Goal: Information Seeking & Learning: Learn about a topic

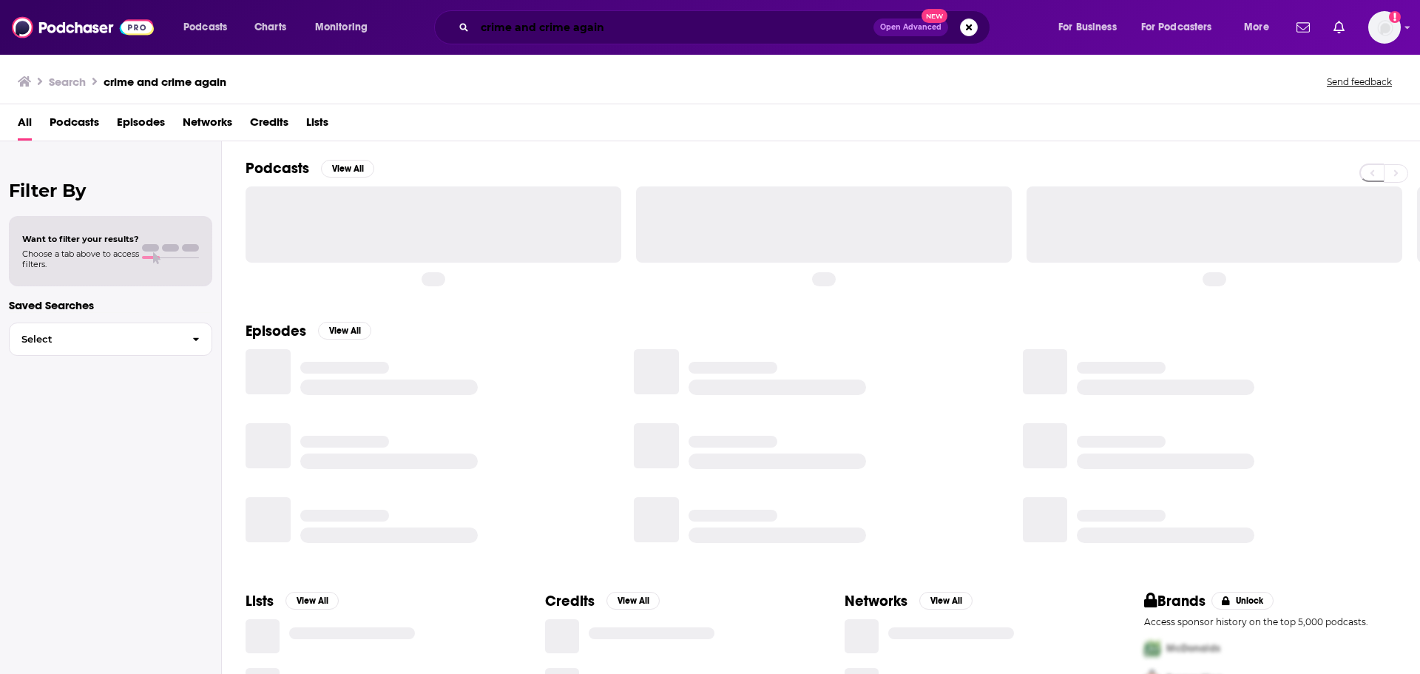
click at [552, 17] on input "crime and crime again" at bounding box center [674, 28] width 399 height 24
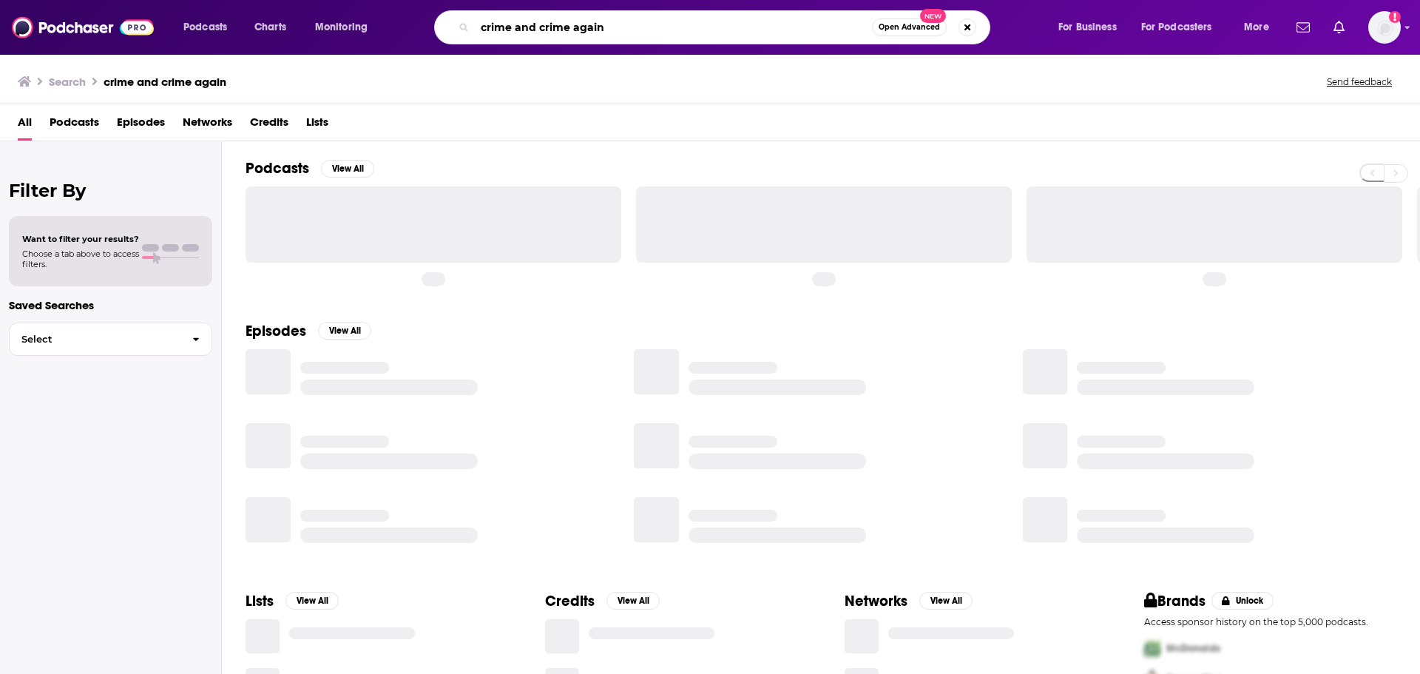
click at [552, 17] on input "crime and crime again" at bounding box center [673, 28] width 397 height 24
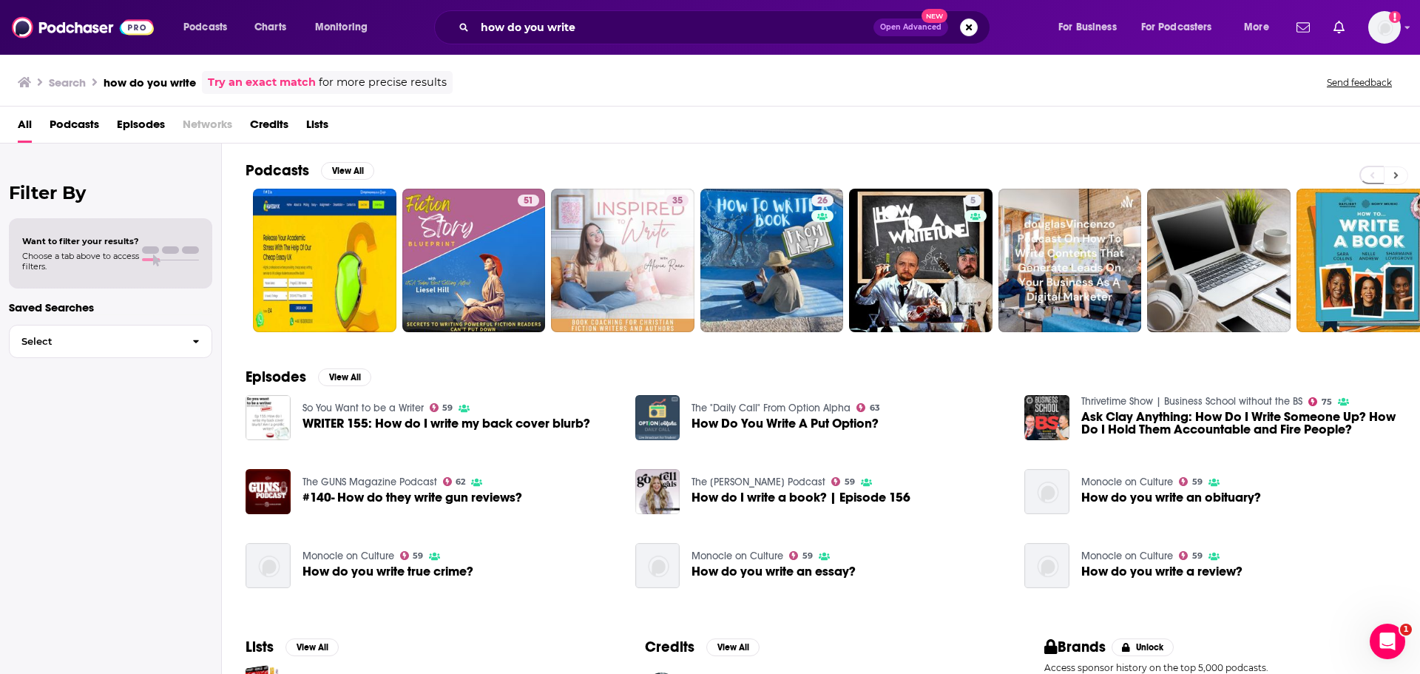
click at [1402, 177] on button at bounding box center [1396, 175] width 24 height 18
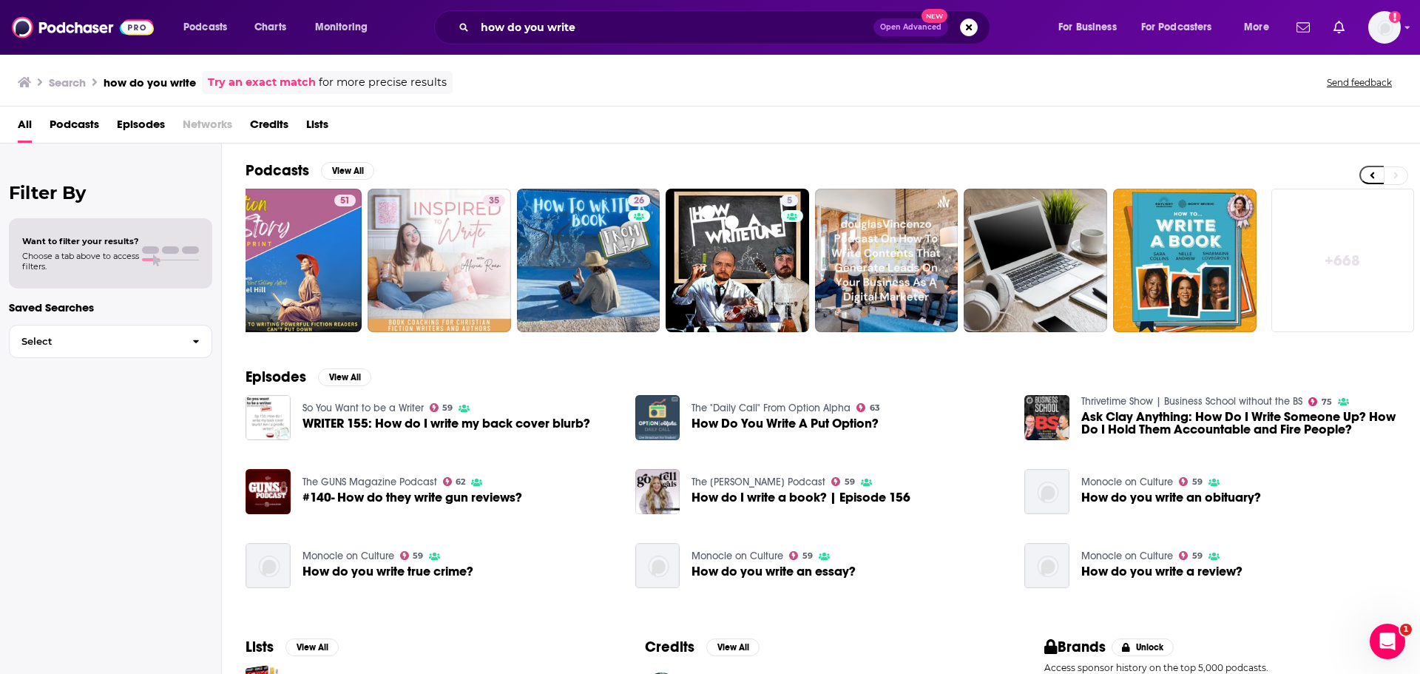
scroll to position [120, 0]
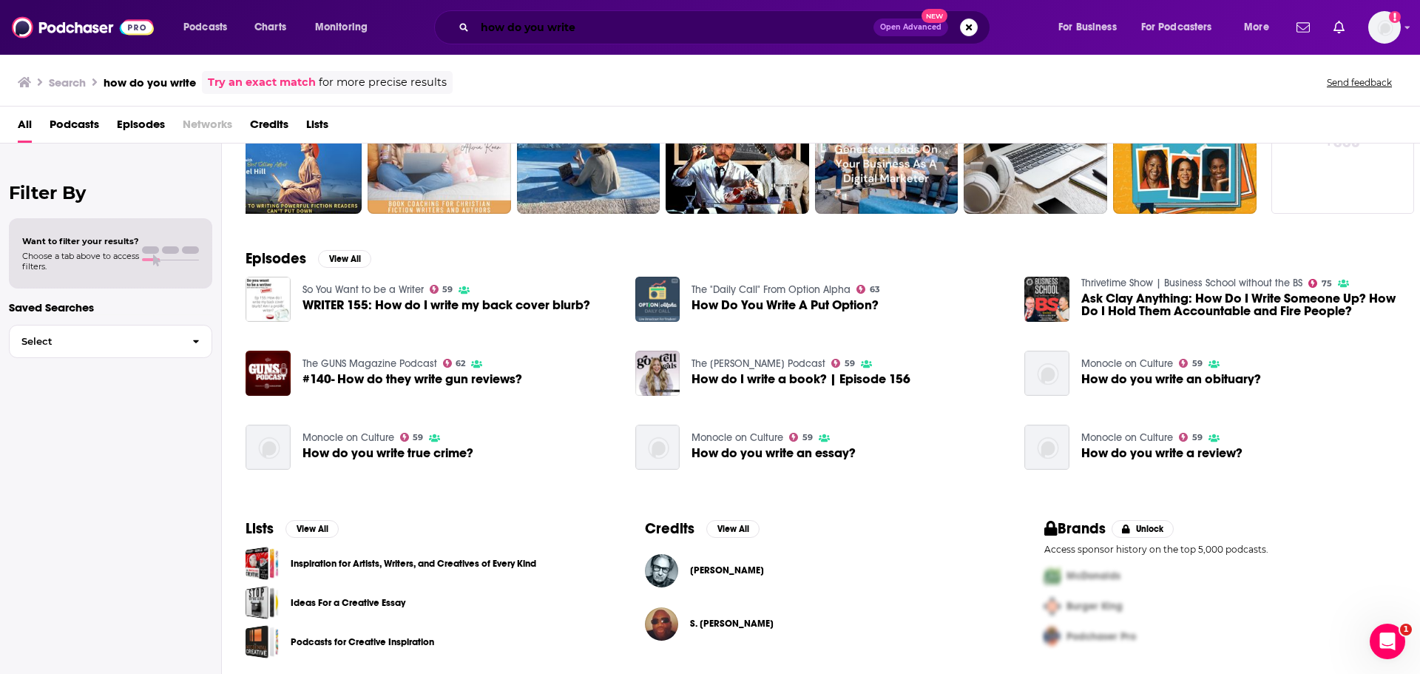
click at [643, 25] on input "how do you write" at bounding box center [674, 28] width 399 height 24
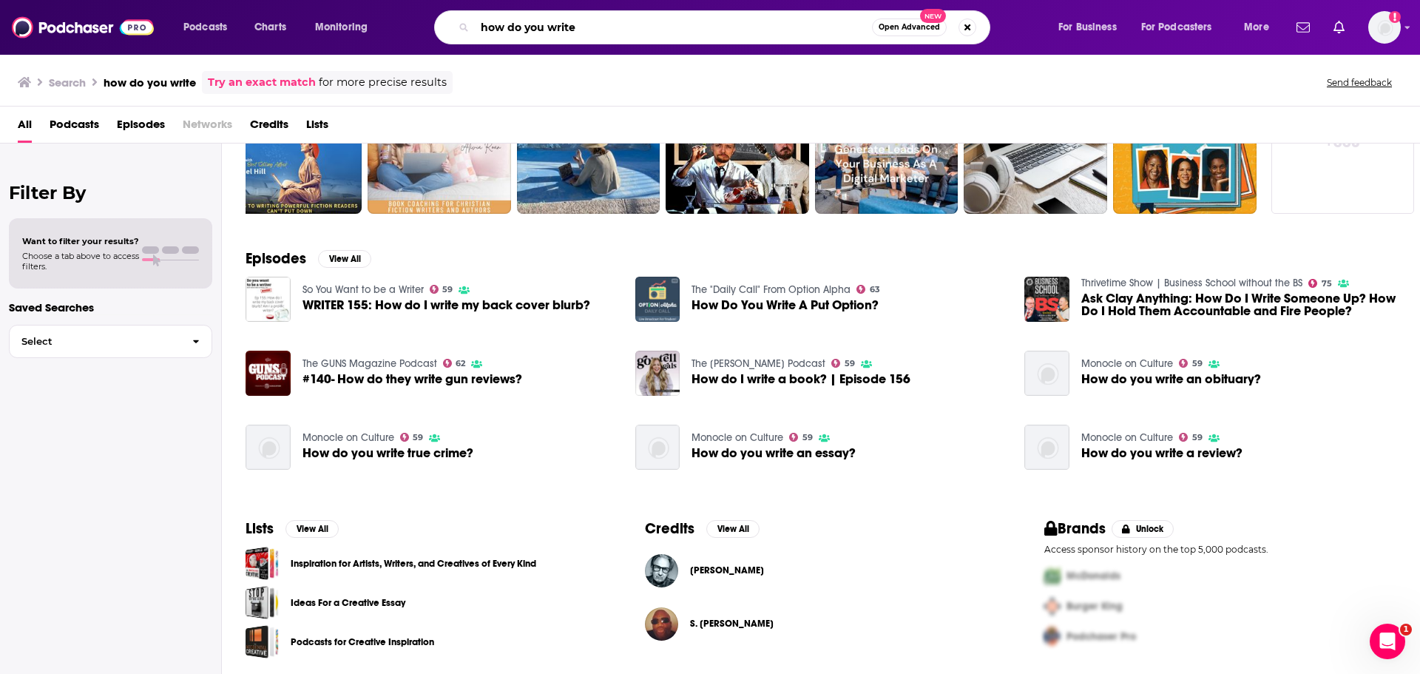
click at [643, 25] on input "how do you write" at bounding box center [673, 28] width 397 height 24
type input "[PERSON_NAME]"
